Goal: Book appointment/travel/reservation

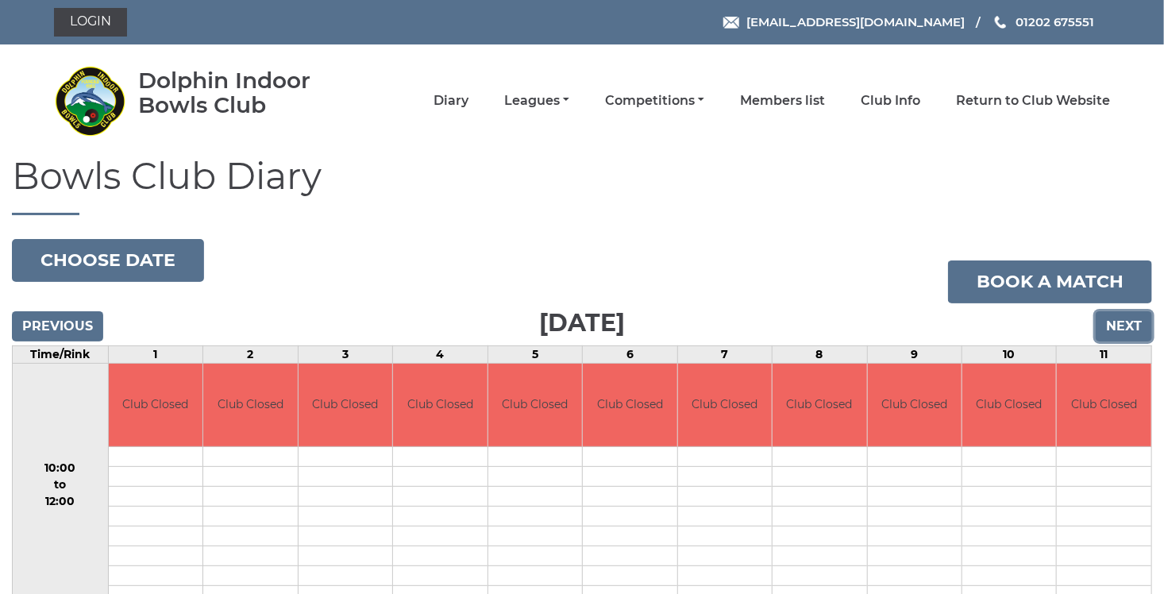
click at [1138, 334] on input "Next" at bounding box center [1123, 326] width 56 height 30
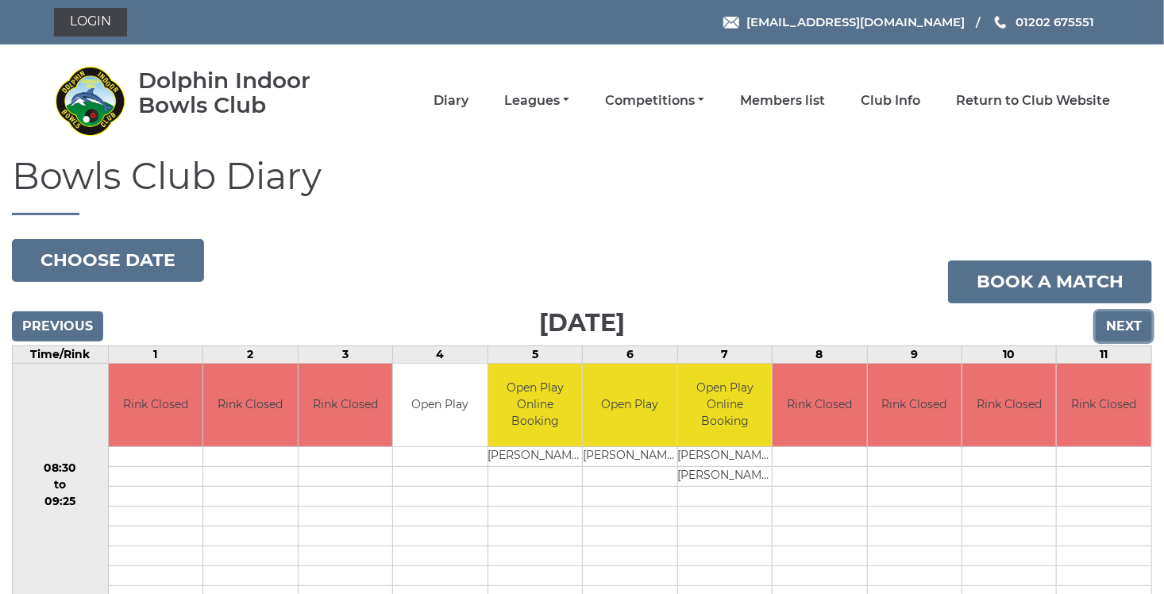
click at [1138, 334] on input "Next" at bounding box center [1123, 326] width 56 height 30
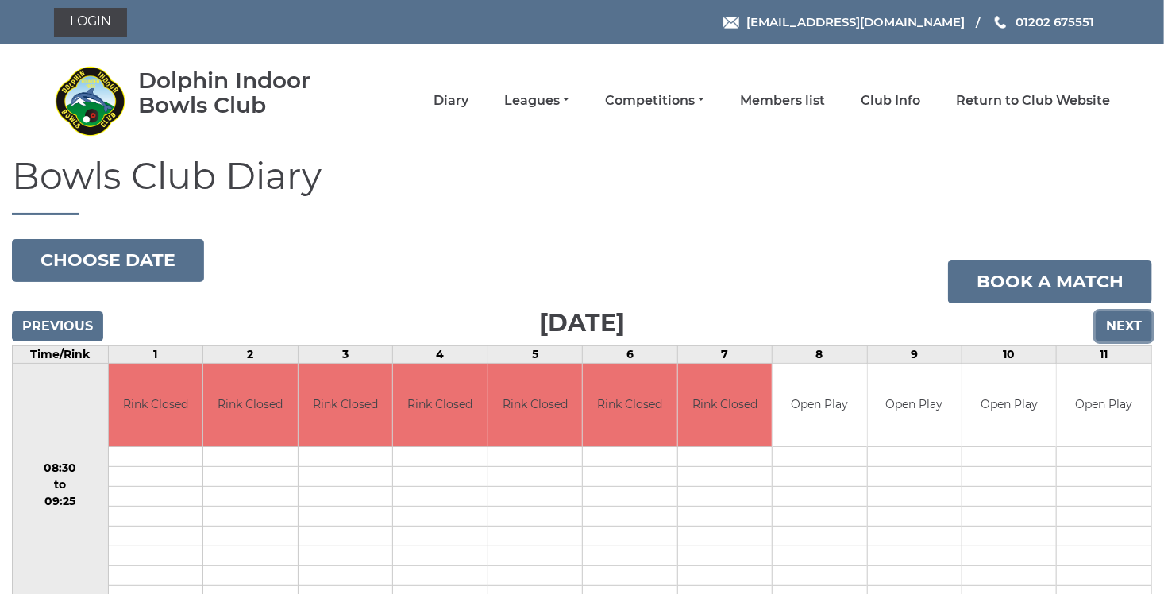
click at [1138, 334] on input "Next" at bounding box center [1123, 326] width 56 height 30
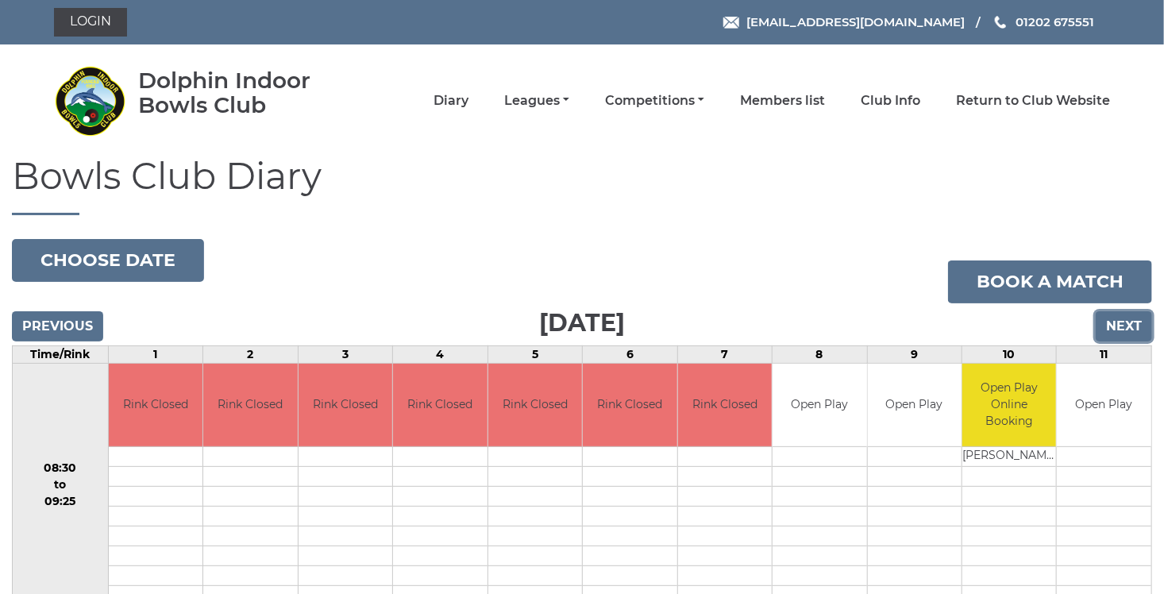
click at [1138, 334] on input "Next" at bounding box center [1123, 326] width 56 height 30
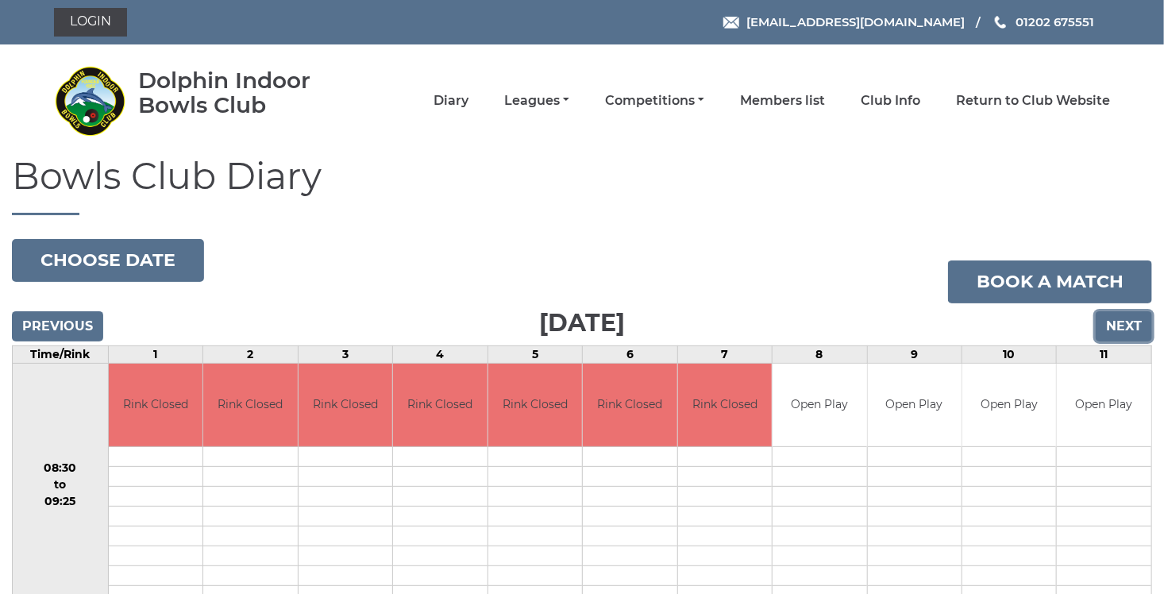
click at [1138, 334] on input "Next" at bounding box center [1123, 326] width 56 height 30
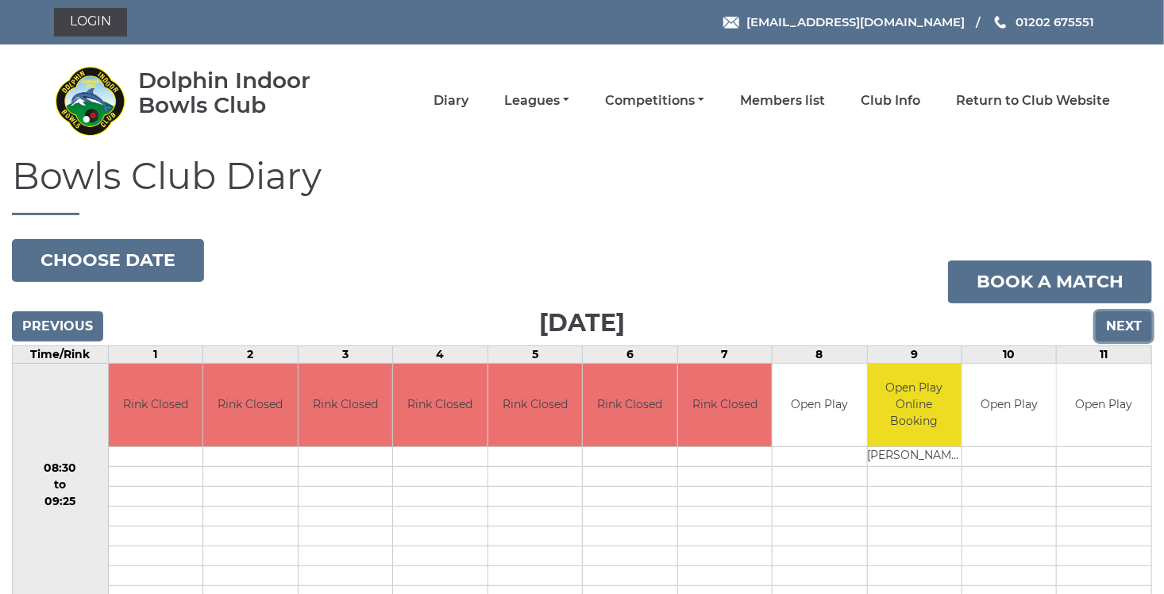
click at [1138, 334] on input "Next" at bounding box center [1123, 326] width 56 height 30
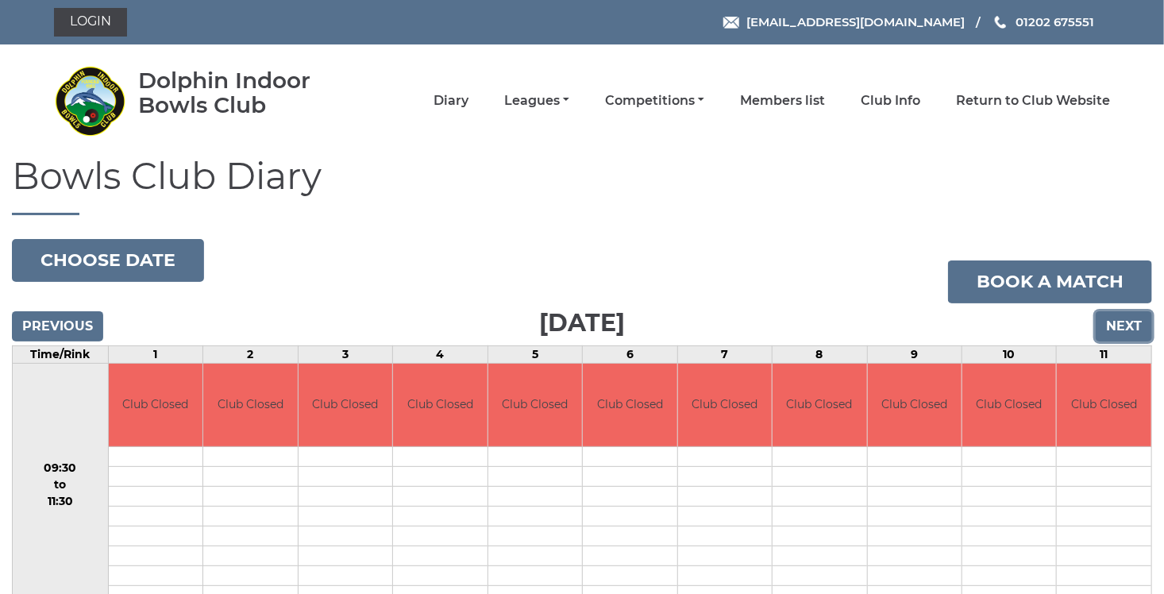
click at [1138, 334] on input "Next" at bounding box center [1123, 326] width 56 height 30
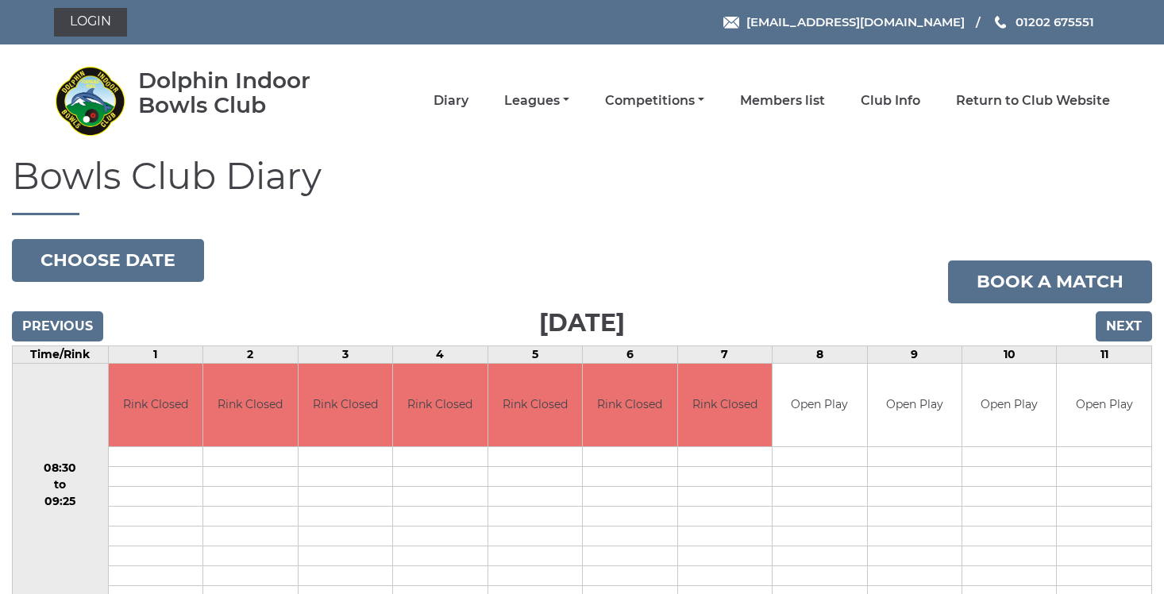
click at [1138, 334] on input "Next" at bounding box center [1123, 326] width 56 height 30
click input "Next"
click at [1138, 334] on input "Next" at bounding box center [1123, 326] width 56 height 30
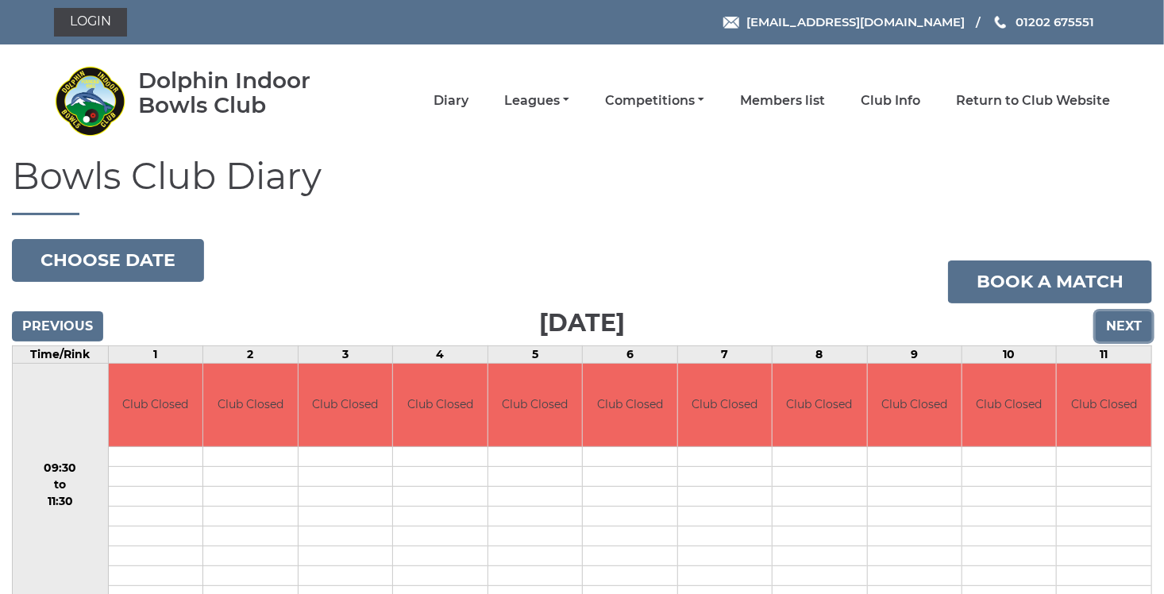
click at [1138, 334] on input "Next" at bounding box center [1123, 326] width 56 height 30
